Goal: Task Accomplishment & Management: Complete application form

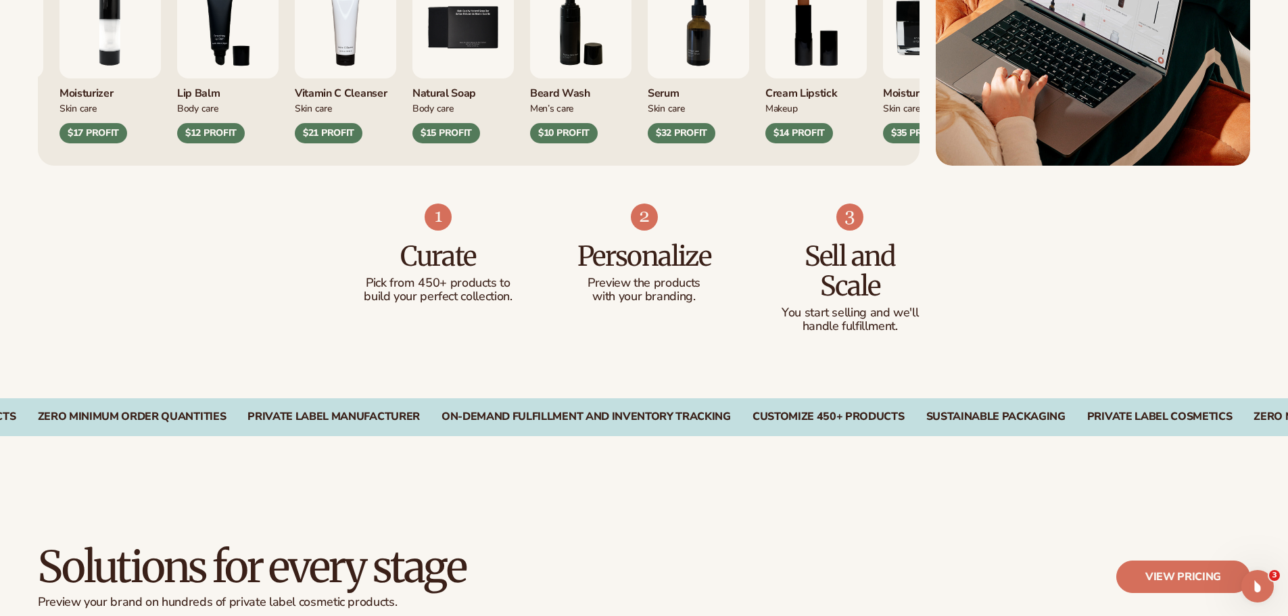
scroll to position [879, 0]
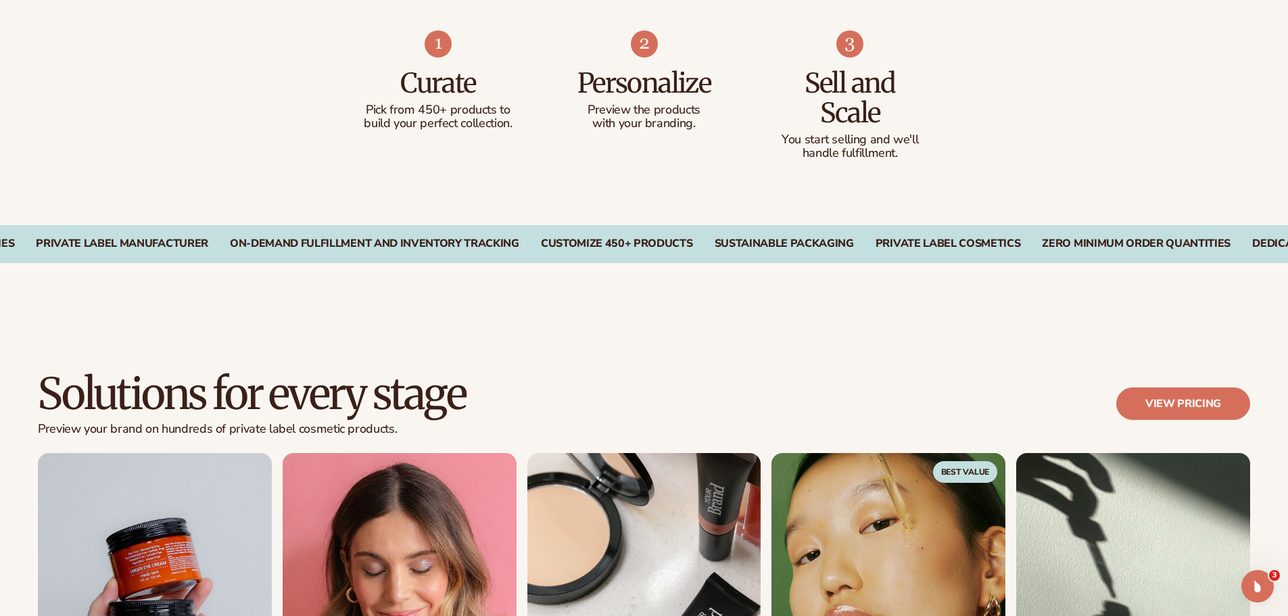
drag, startPoint x: 765, startPoint y: 235, endPoint x: 607, endPoint y: 254, distance: 159.3
click at [629, 249] on div "On-Demand Fulfillment and Inventory Tracking CUSTOMIZE 450+ PRODUCTS SUSTAINABL…" at bounding box center [644, 244] width 1288 height 38
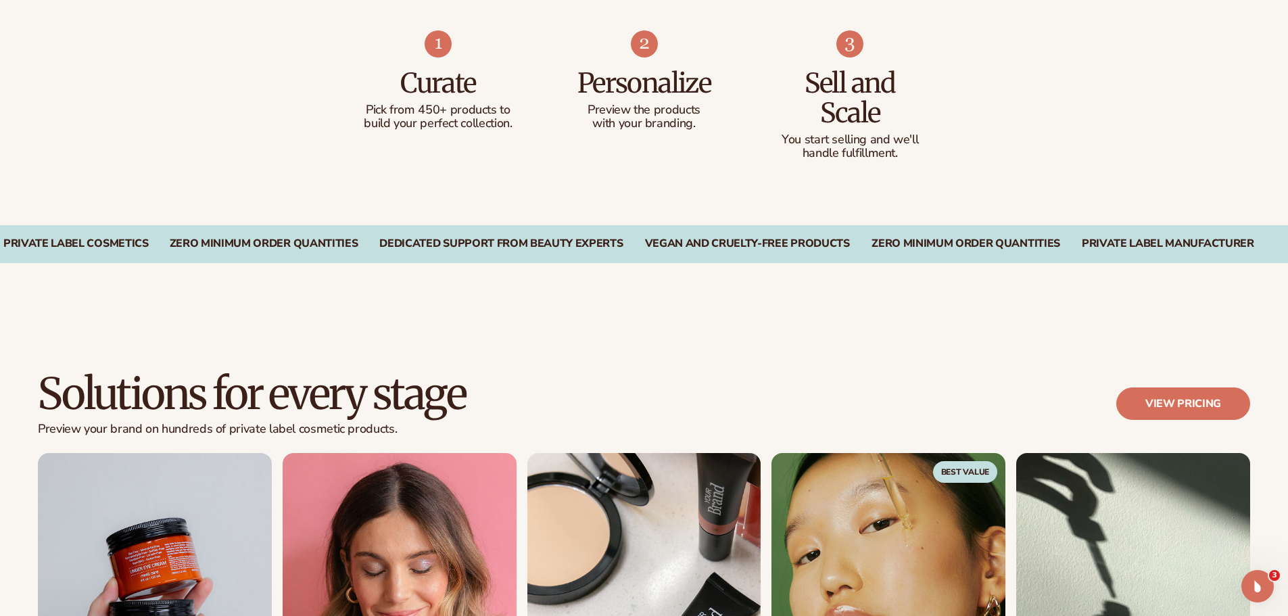
click at [704, 318] on div "Solutions for every stage Preview your brand on hundreds of private label cosme…" at bounding box center [644, 593] width 1288 height 552
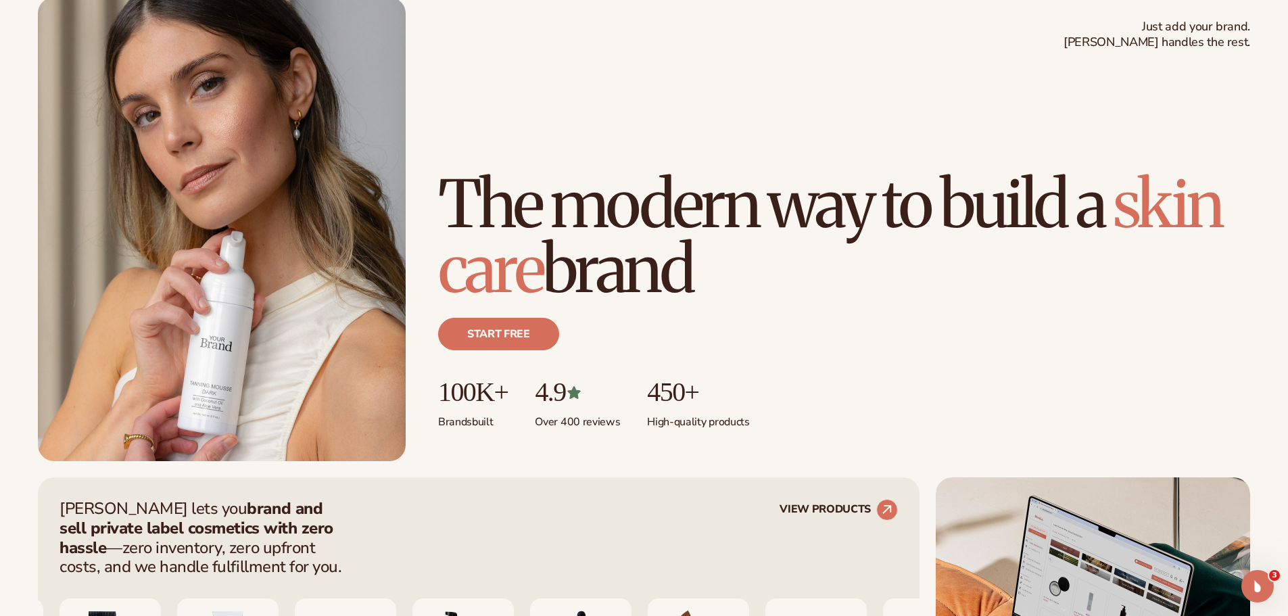
scroll to position [0, 0]
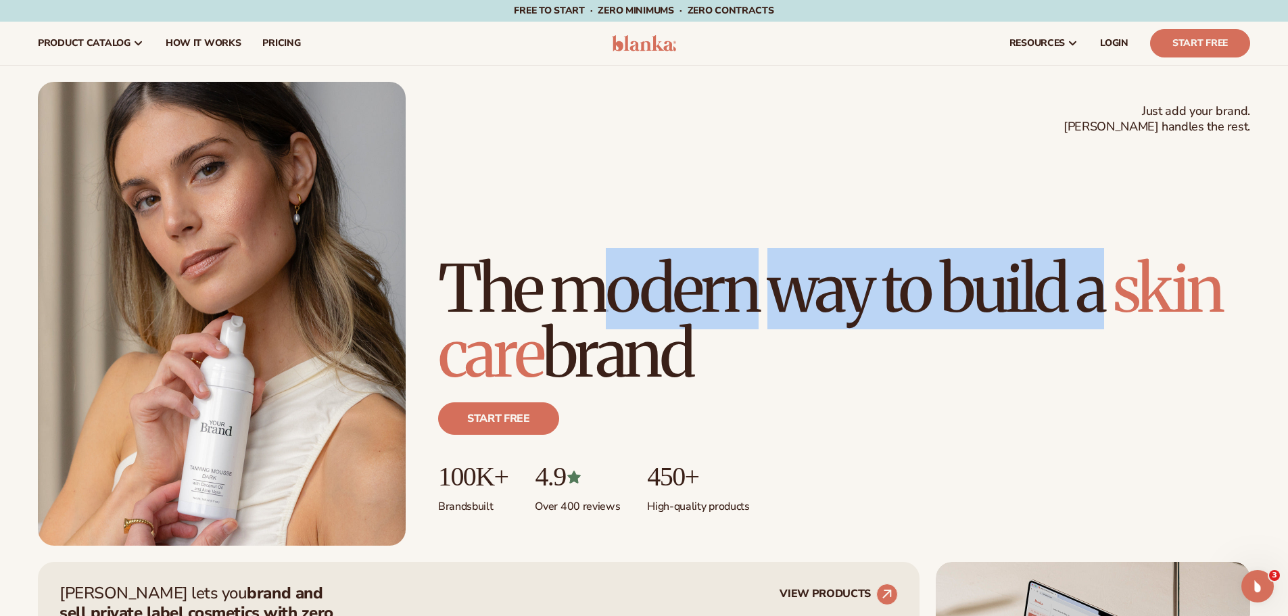
drag, startPoint x: 605, startPoint y: 225, endPoint x: 608, endPoint y: 354, distance: 128.5
click at [608, 354] on h1 "The modern way to build a [MEDICAL_DATA] brand" at bounding box center [844, 321] width 812 height 130
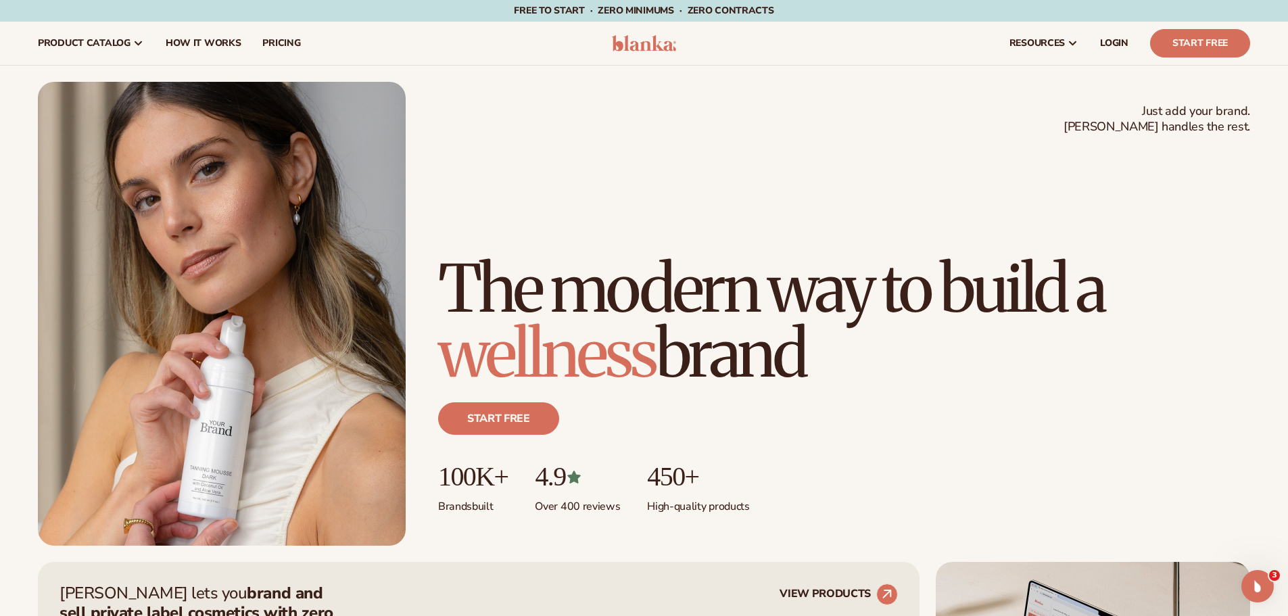
click at [850, 362] on h1 "The modern way to build a wellness brand" at bounding box center [844, 321] width 812 height 130
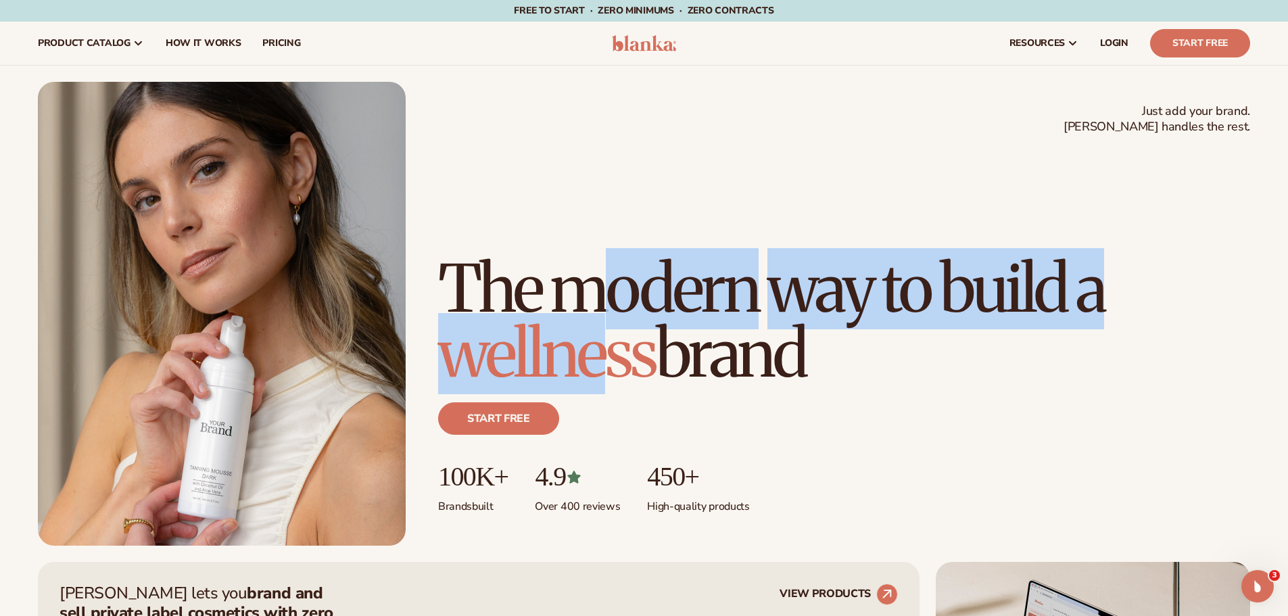
drag, startPoint x: 606, startPoint y: 362, endPoint x: 606, endPoint y: 239, distance: 123.0
click at [606, 256] on h1 "The modern way to build a wellness brand" at bounding box center [844, 321] width 812 height 130
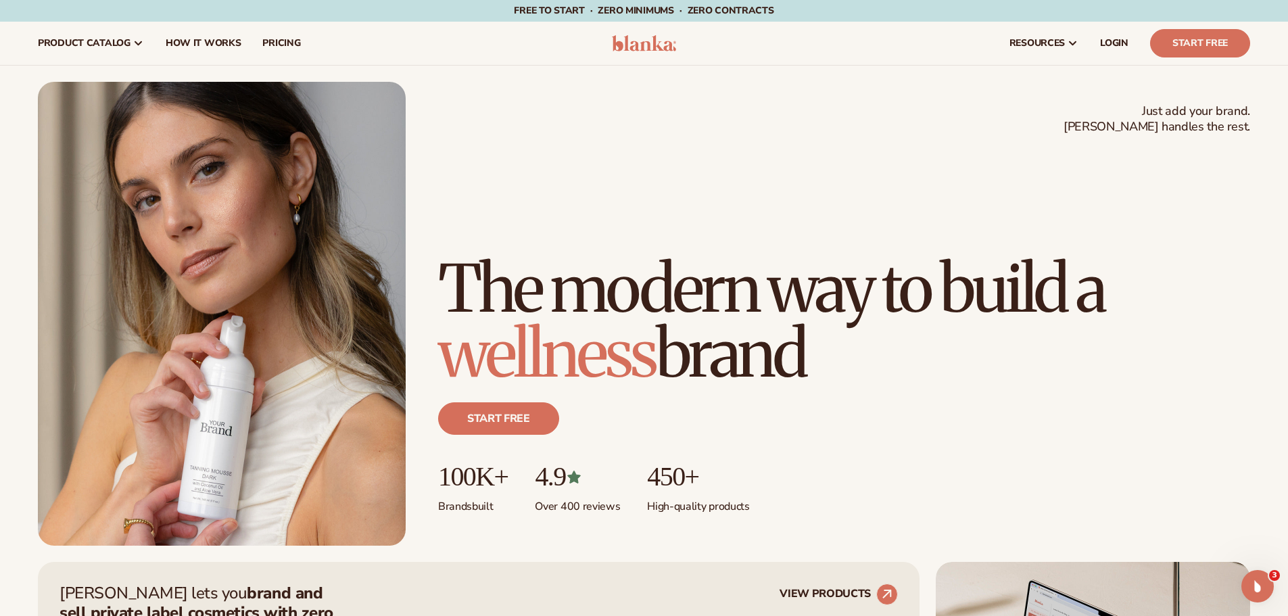
click at [783, 366] on h1 "The modern way to build a wellness brand" at bounding box center [844, 321] width 812 height 130
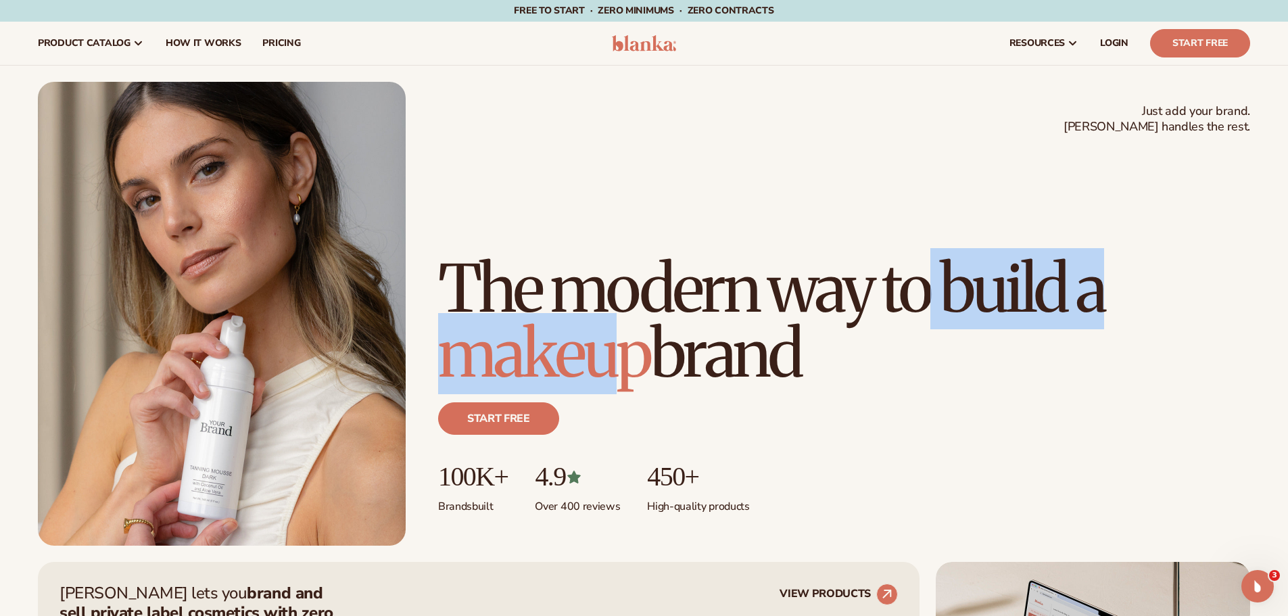
drag, startPoint x: 602, startPoint y: 293, endPoint x: 606, endPoint y: 239, distance: 53.6
click at [600, 256] on h1 "The modern way to build a makeup brand" at bounding box center [844, 321] width 812 height 130
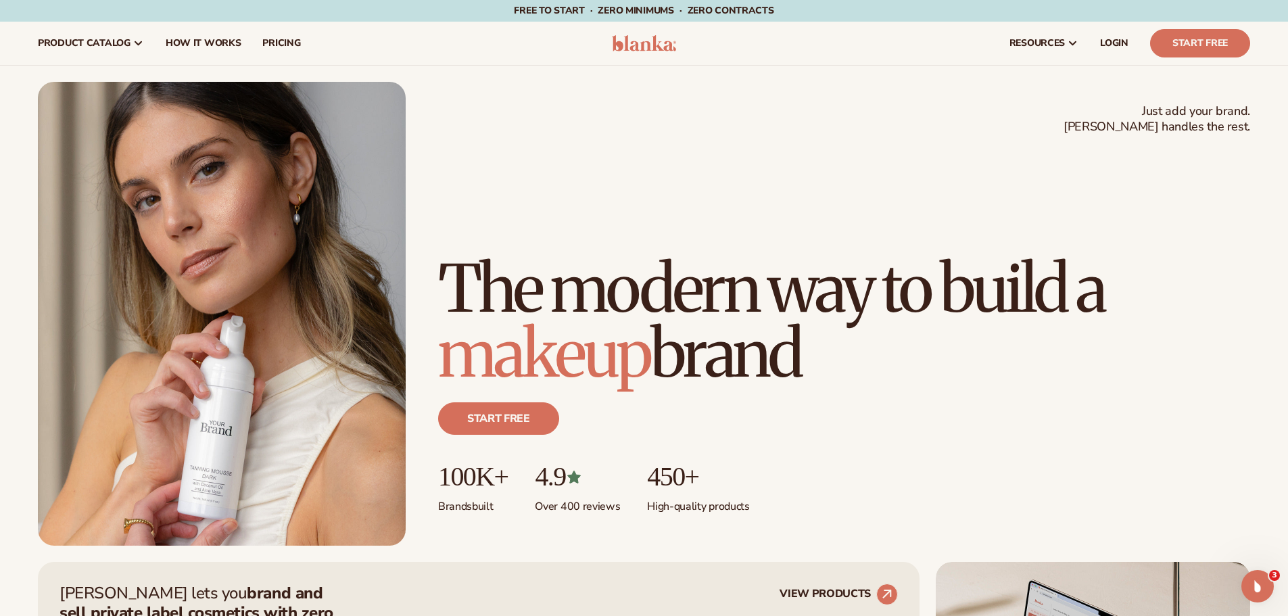
click at [740, 343] on h1 "The modern way to build a makeup brand" at bounding box center [844, 321] width 812 height 130
click at [1186, 42] on link "Start Free" at bounding box center [1200, 43] width 100 height 28
